Goal: Register for event/course

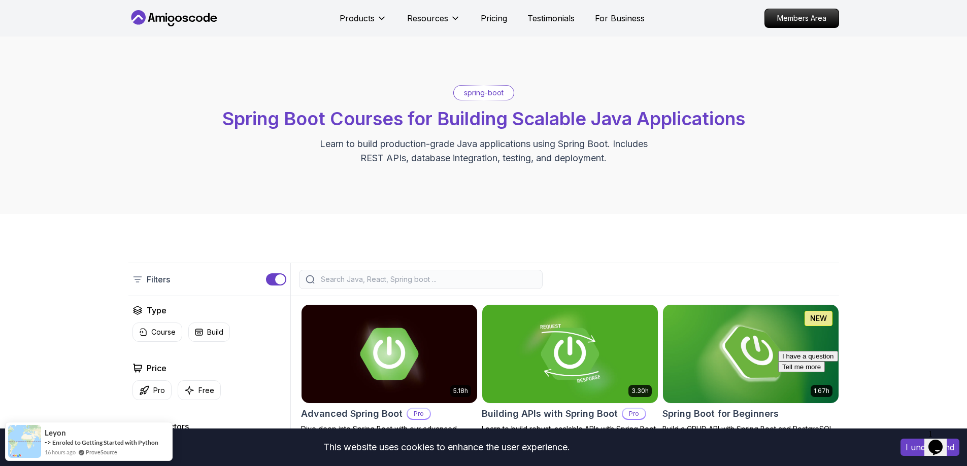
scroll to position [203, 0]
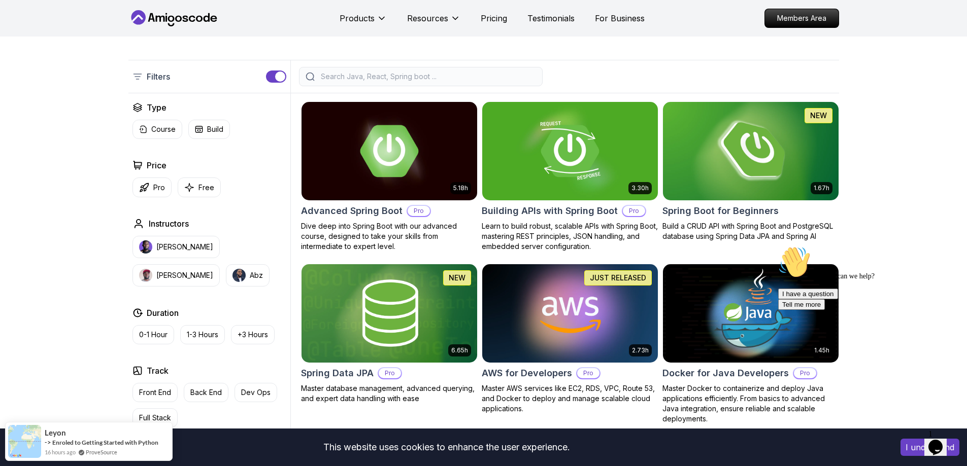
click at [716, 208] on h2 "Spring Boot for Beginners" at bounding box center [720, 211] width 116 height 14
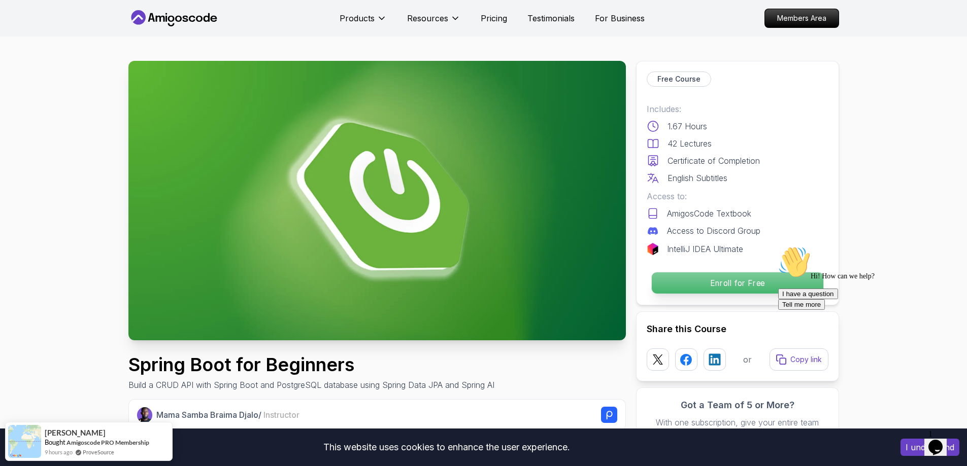
click at [704, 281] on p "Enroll for Free" at bounding box center [737, 283] width 172 height 21
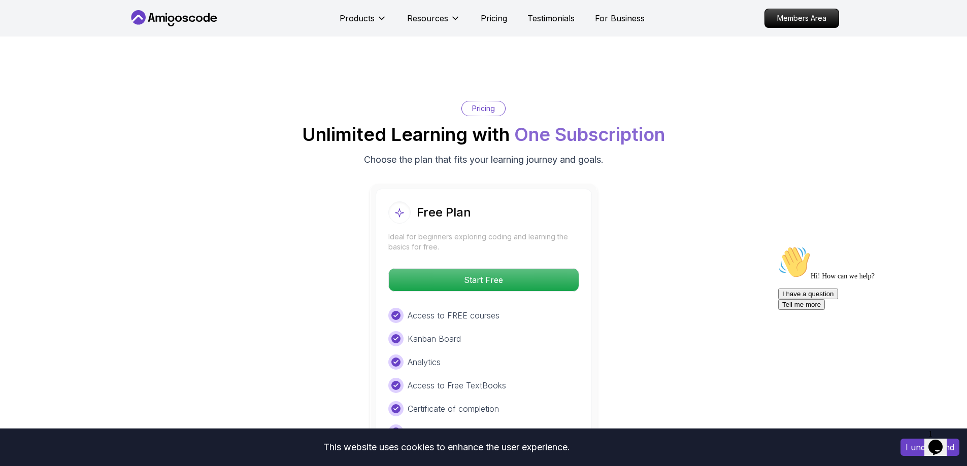
scroll to position [1993, 0]
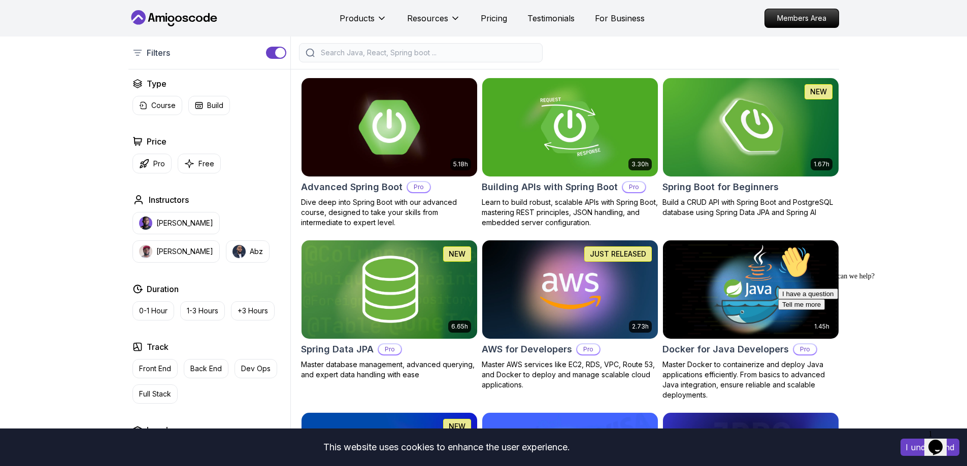
scroll to position [203, 0]
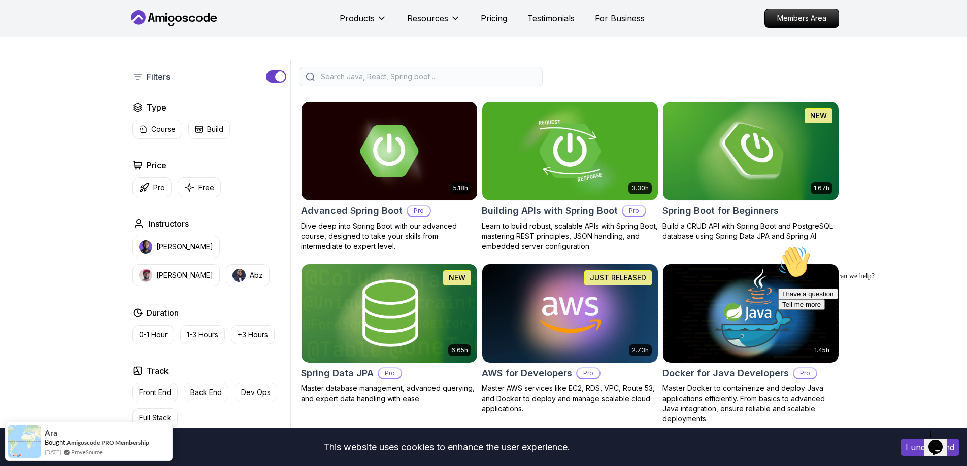
click at [558, 163] on img at bounding box center [570, 150] width 184 height 103
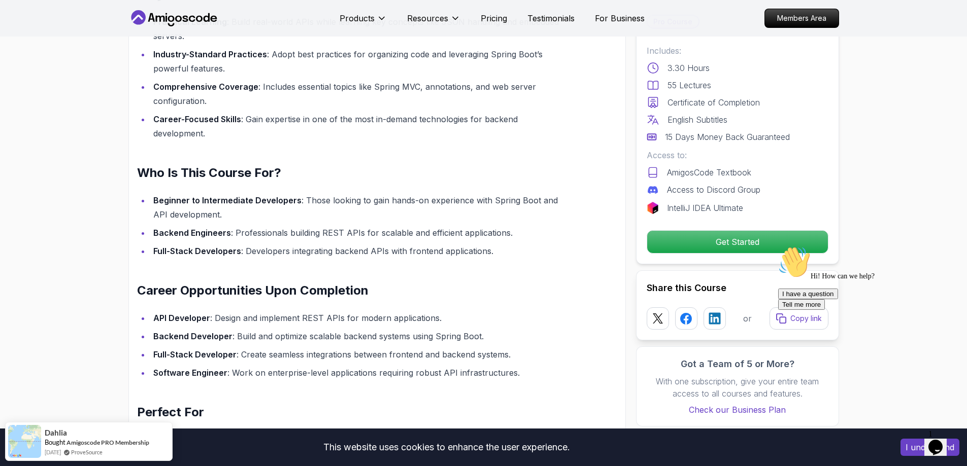
scroll to position [914, 0]
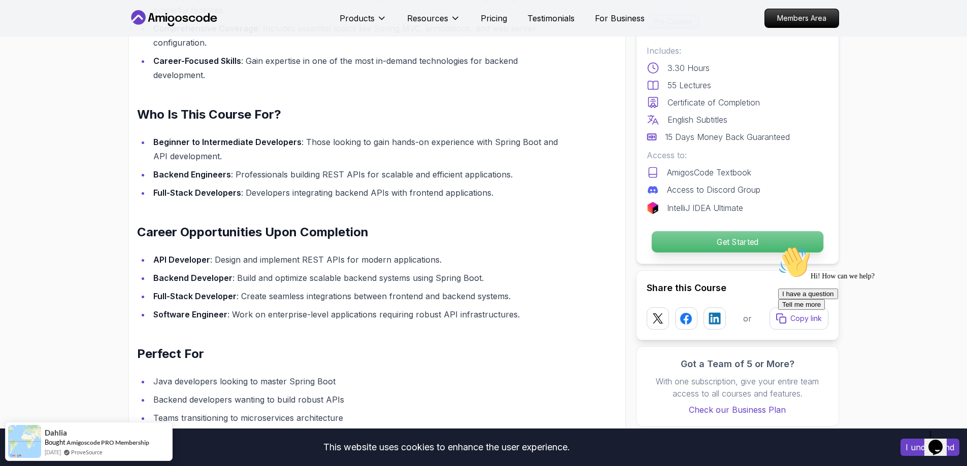
click at [703, 237] on p "Get Started" at bounding box center [737, 241] width 172 height 21
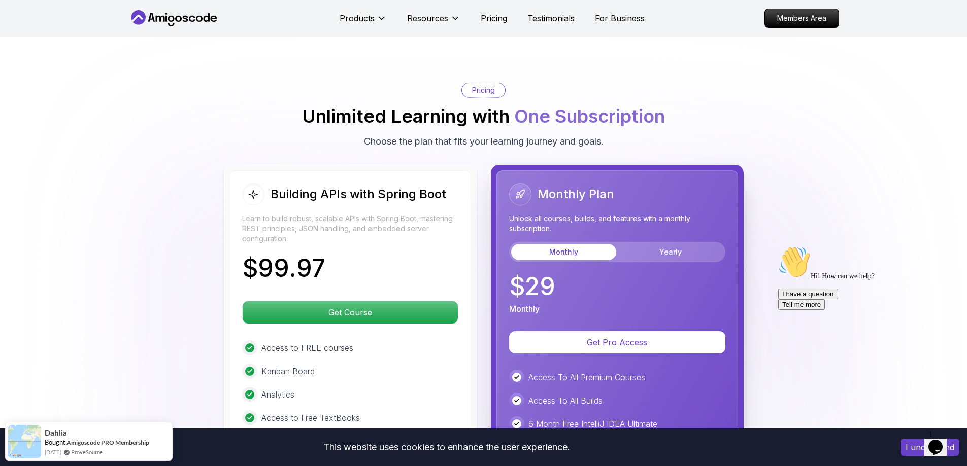
scroll to position [2277, 0]
